Goal: Information Seeking & Learning: Learn about a topic

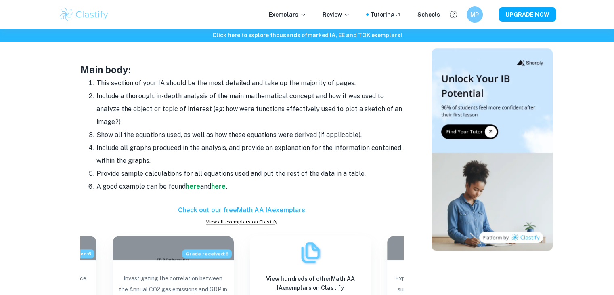
scroll to position [691, 0]
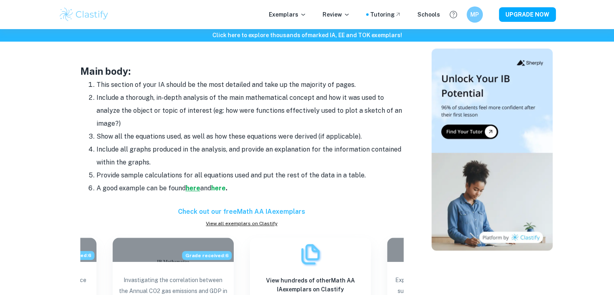
click at [194, 189] on strong "here" at bounding box center [193, 188] width 15 height 8
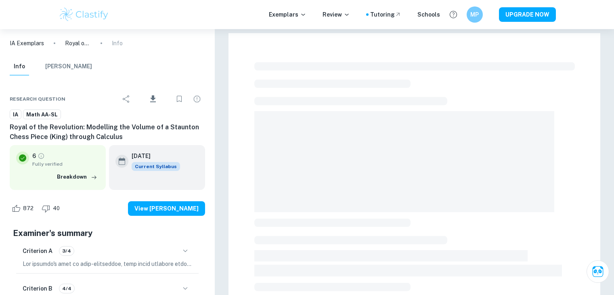
scroll to position [41, 0]
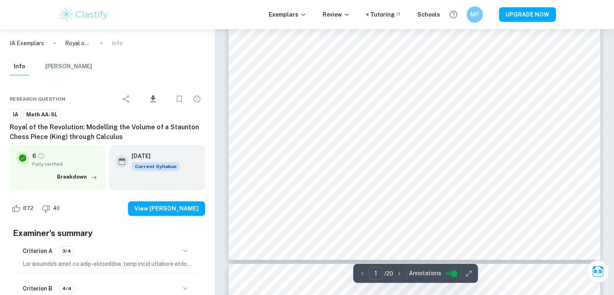
type input "2"
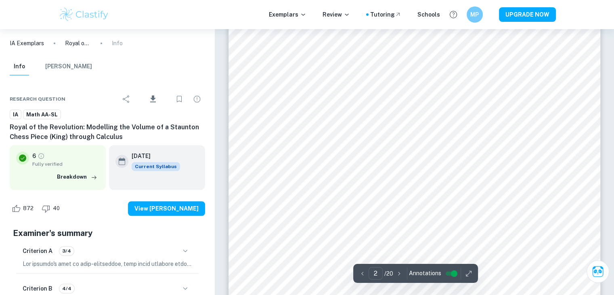
scroll to position [627, 0]
